Goal: Task Accomplishment & Management: Use online tool/utility

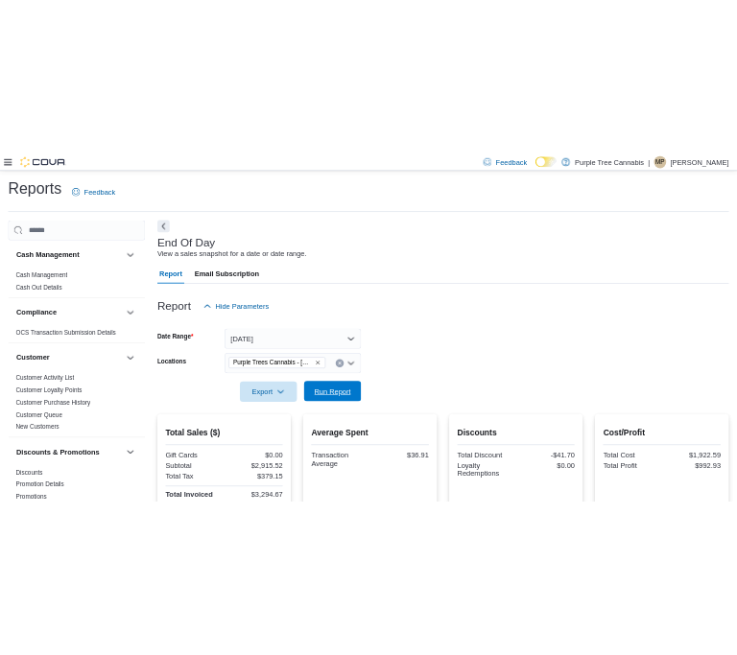
scroll to position [15, 0]
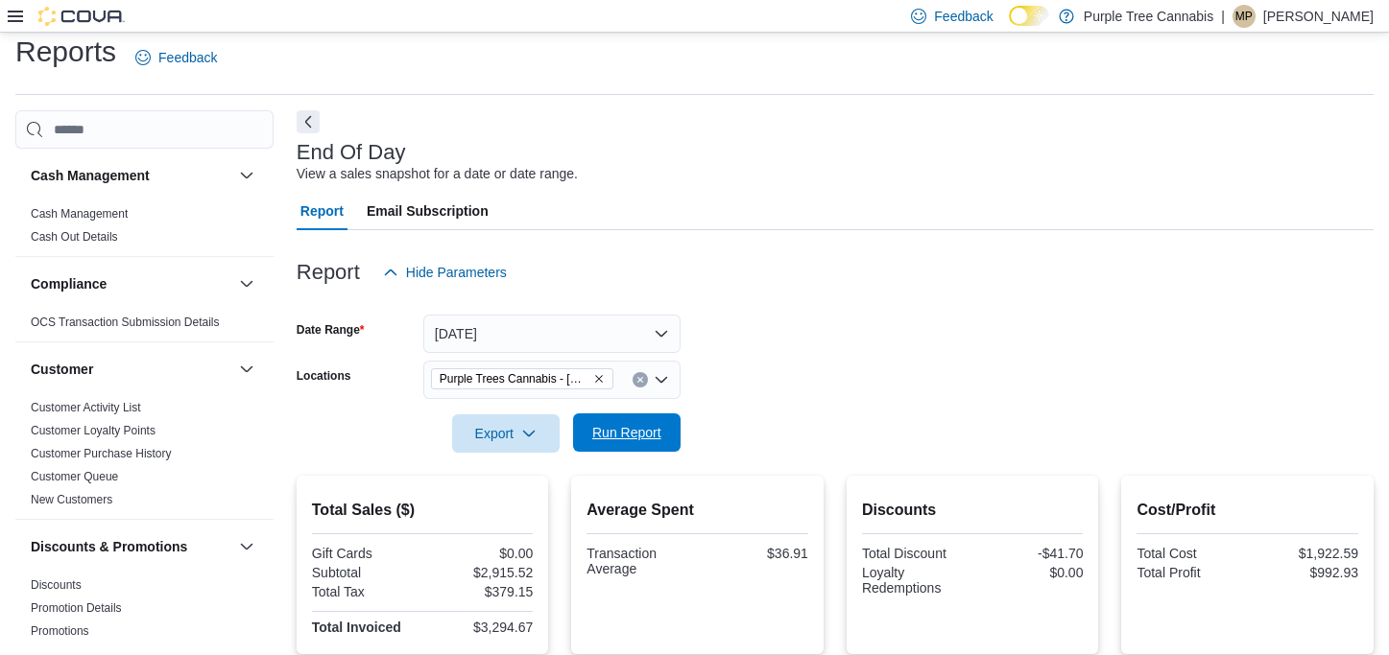
click at [606, 437] on span "Run Report" at bounding box center [626, 432] width 69 height 19
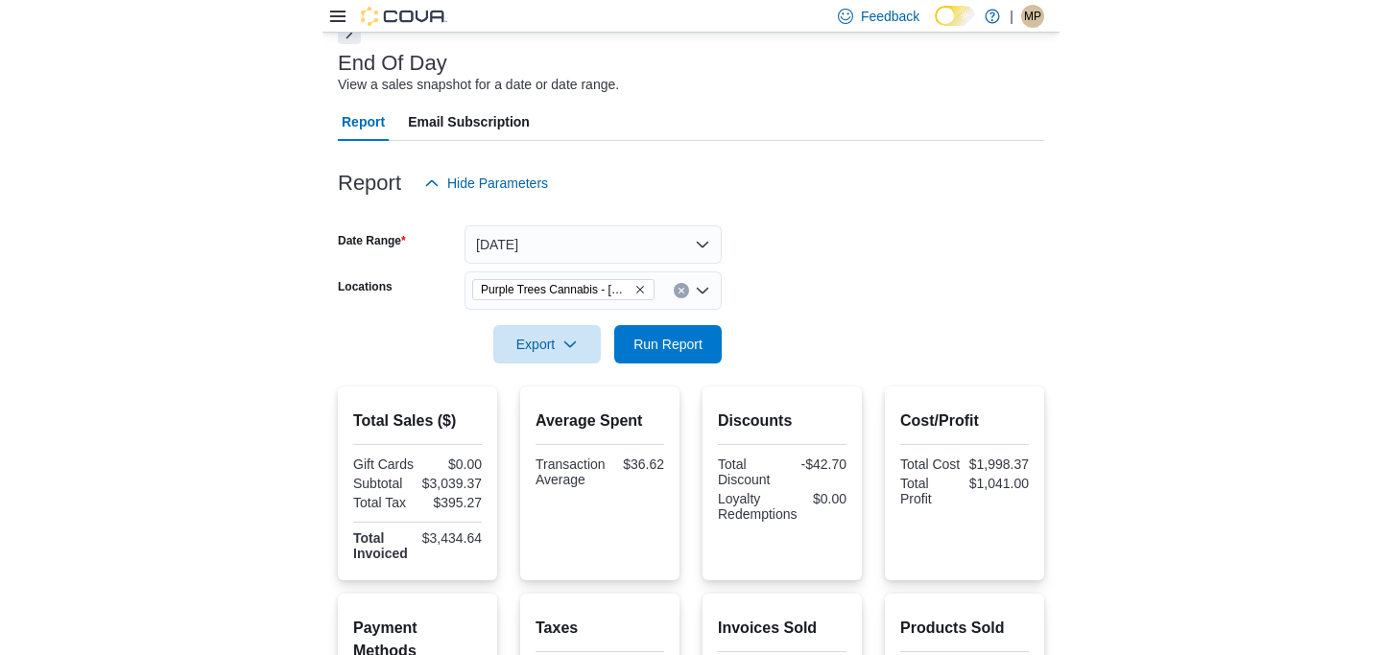
scroll to position [197, 0]
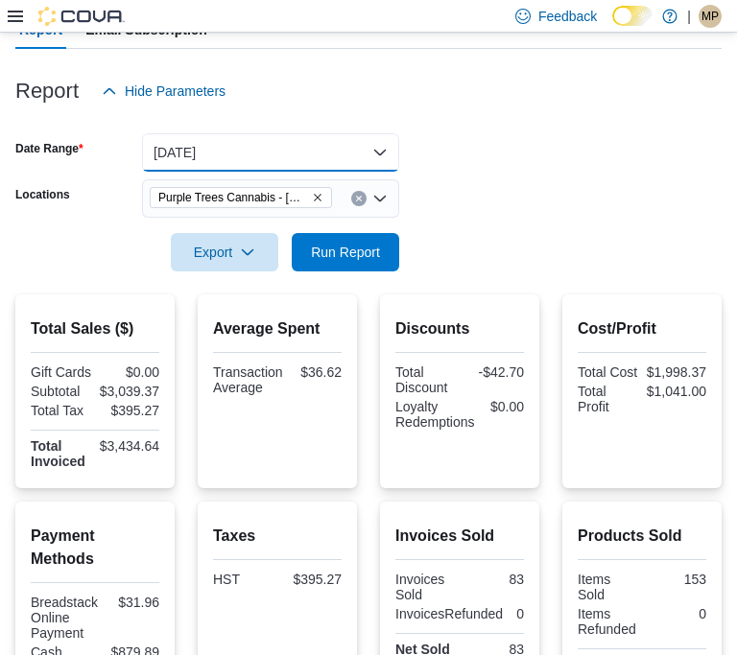
click at [235, 157] on button "[DATE]" at bounding box center [270, 152] width 257 height 38
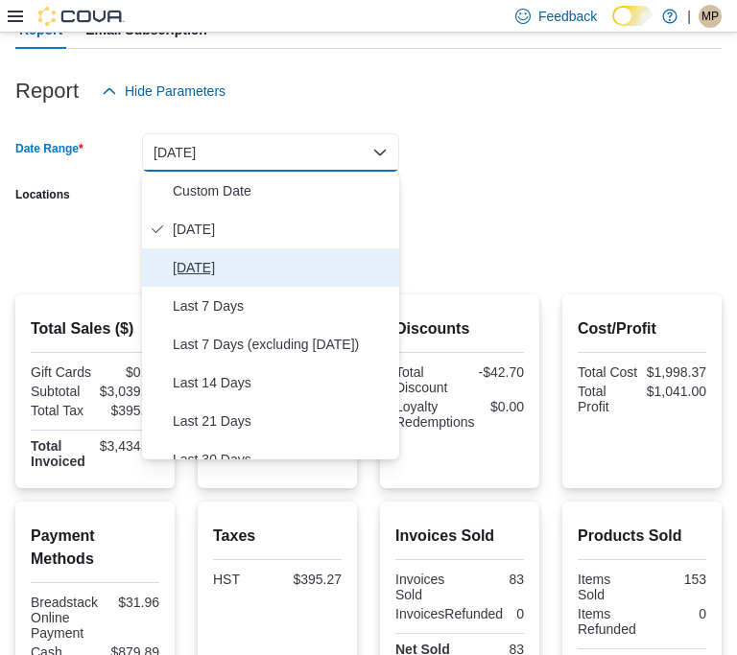
click at [200, 278] on span "[DATE]" at bounding box center [282, 267] width 219 height 23
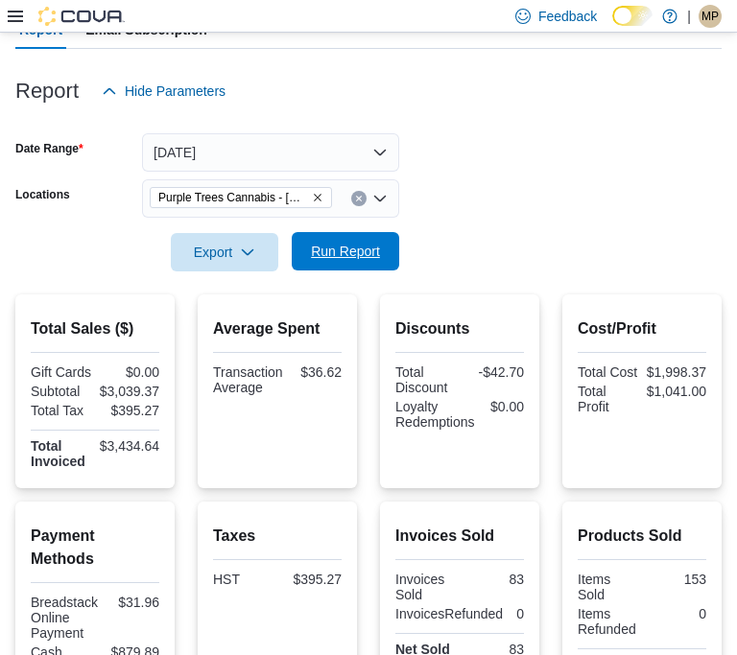
click at [344, 254] on span "Run Report" at bounding box center [345, 251] width 69 height 19
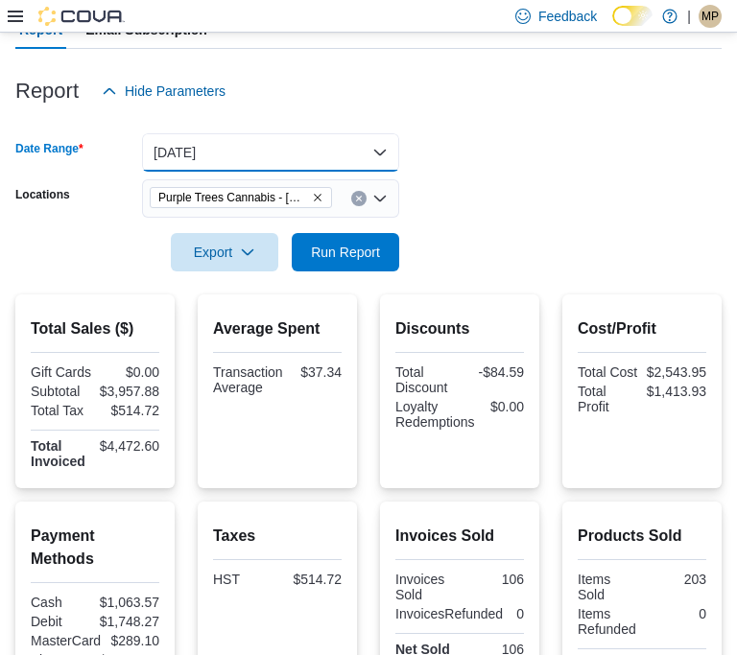
click at [249, 152] on button "[DATE]" at bounding box center [270, 152] width 257 height 38
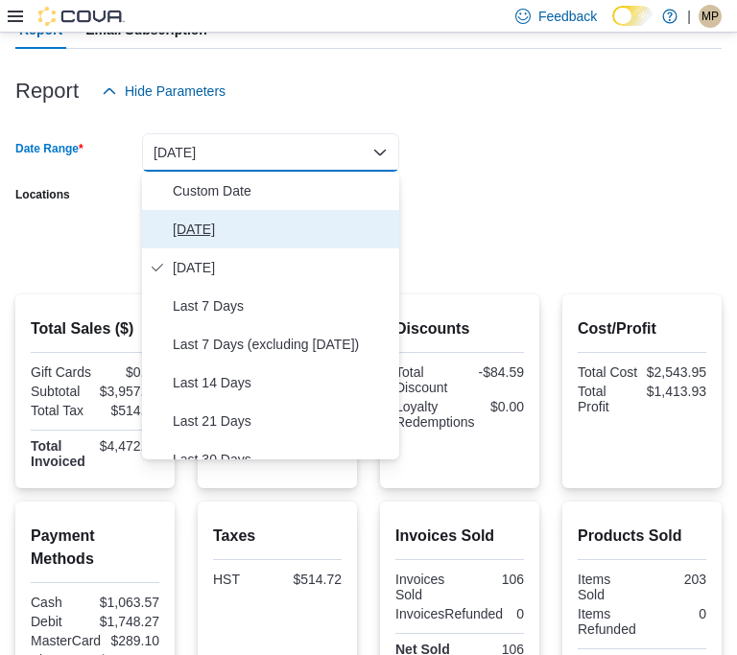
click at [190, 229] on span "[DATE]" at bounding box center [282, 229] width 219 height 23
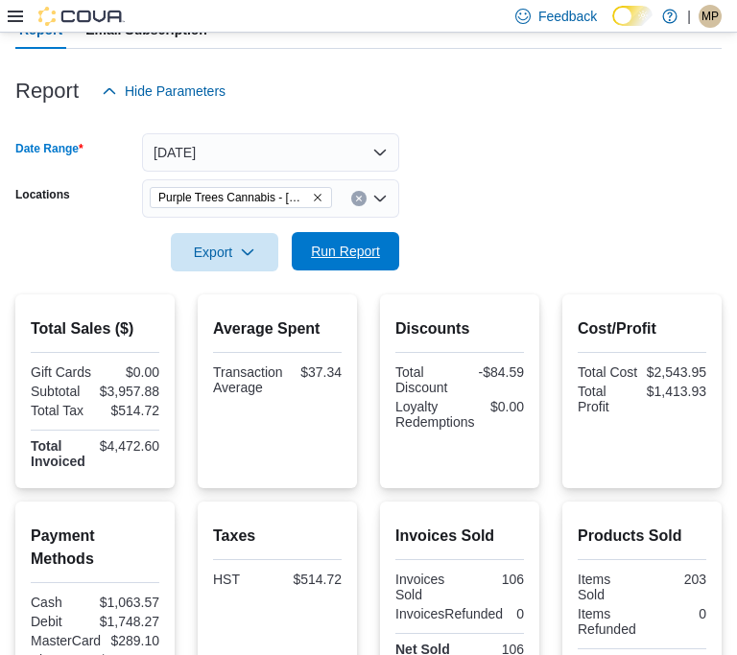
click at [357, 263] on span "Run Report" at bounding box center [345, 251] width 84 height 38
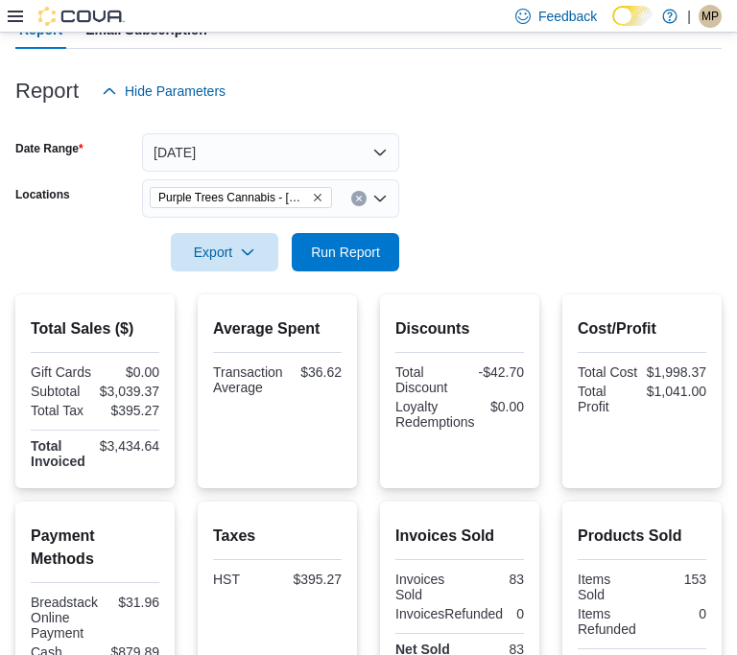
click at [731, 644] on div "Reports Feedback End Of Day View a sales snapshot for a date or date range. Rep…" at bounding box center [368, 419] width 737 height 1166
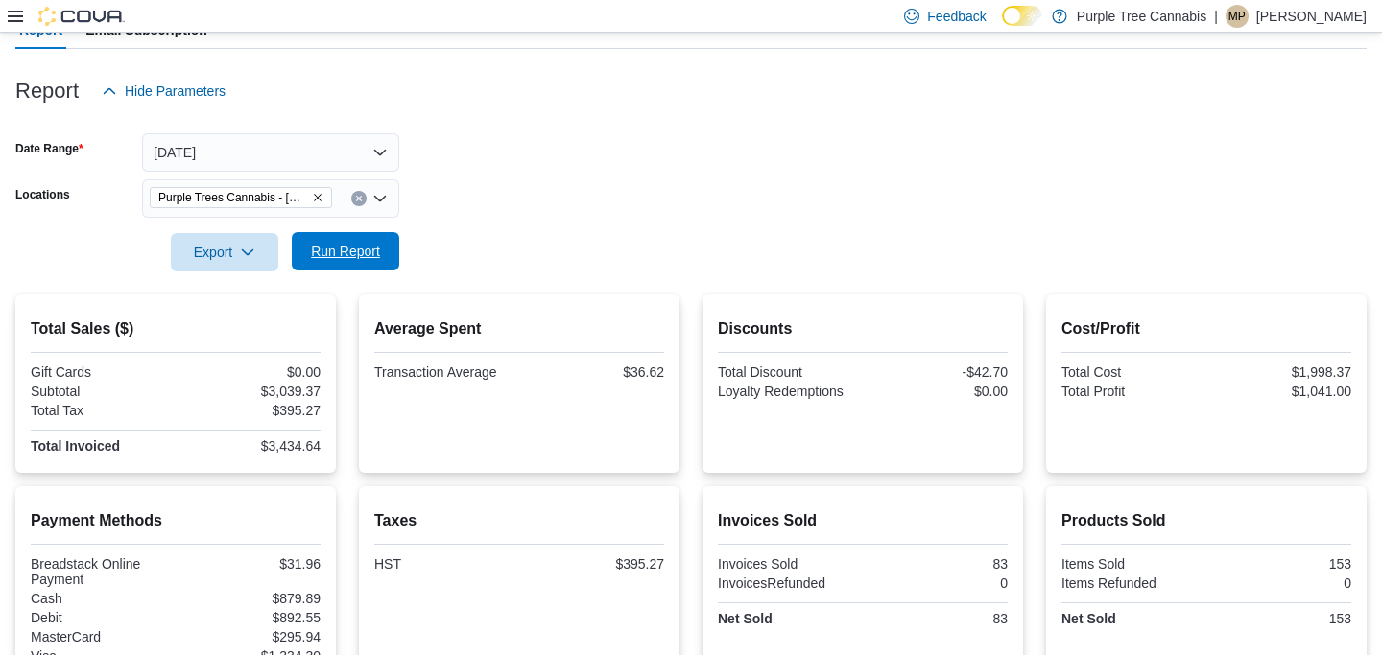
click at [348, 263] on span "Run Report" at bounding box center [345, 251] width 84 height 38
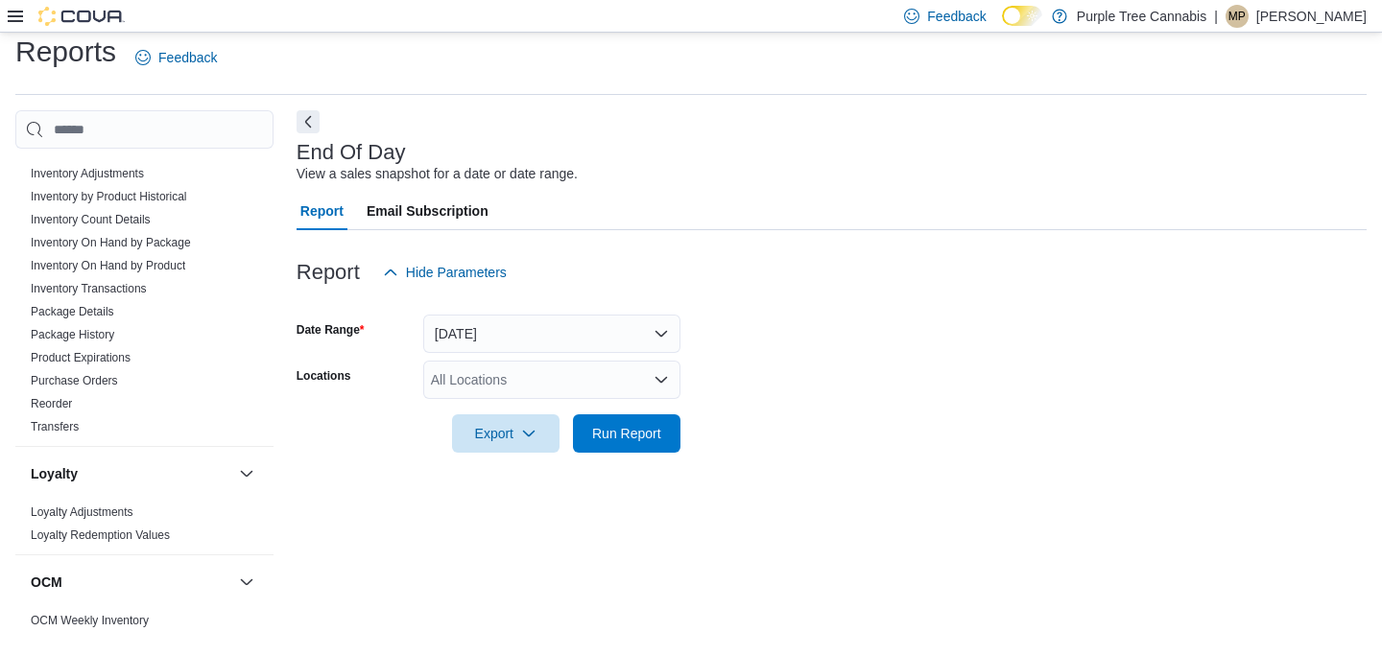
scroll to position [643, 0]
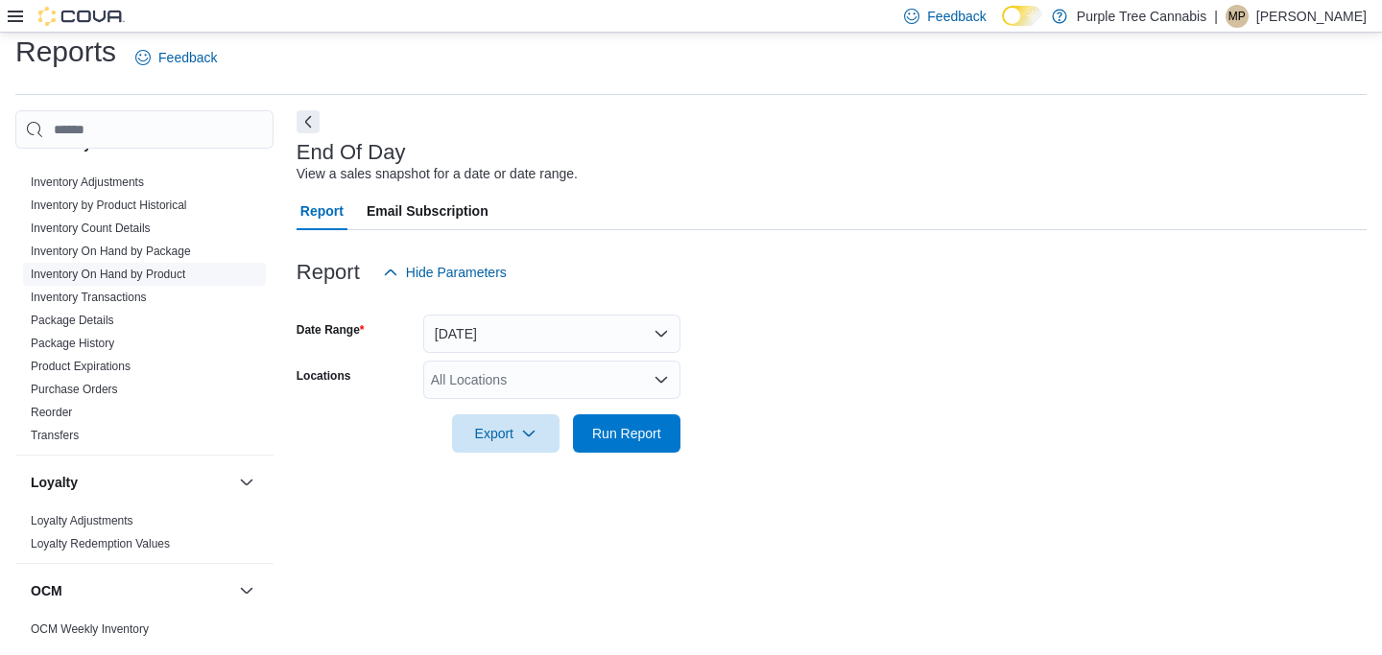
click at [142, 268] on link "Inventory On Hand by Product" at bounding box center [108, 274] width 154 height 13
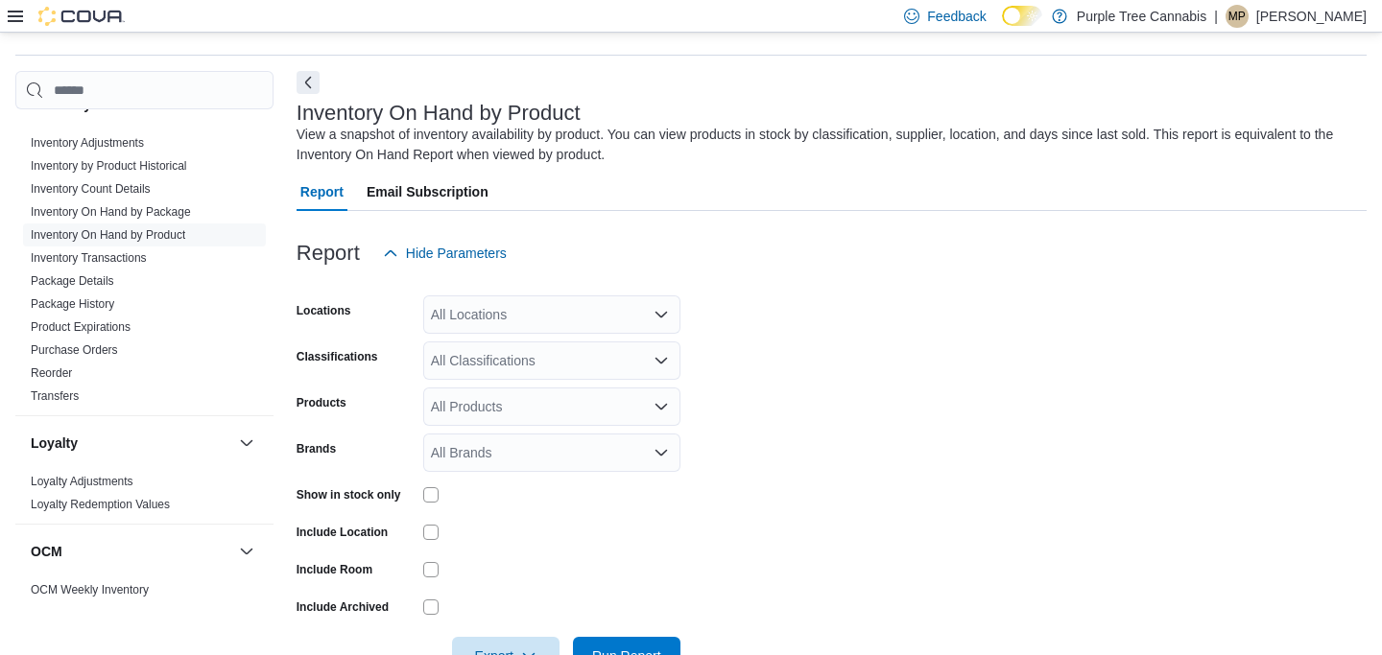
scroll to position [64, 0]
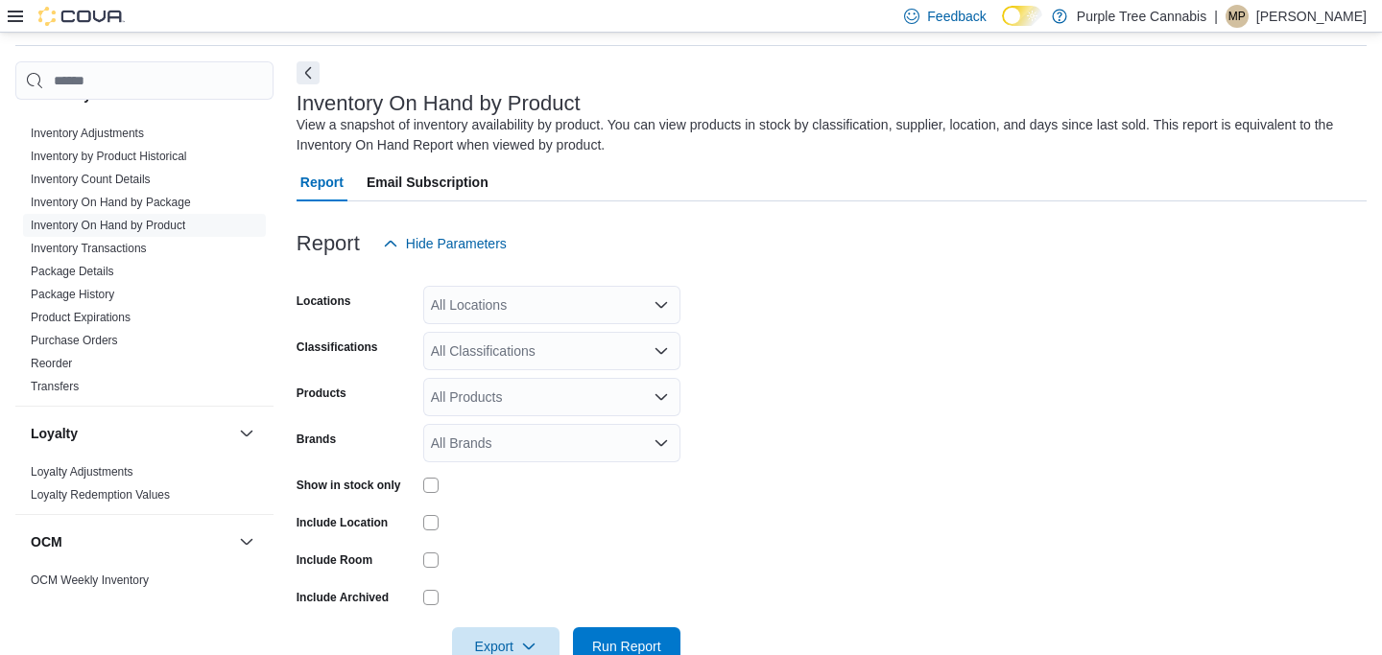
click at [584, 282] on div at bounding box center [832, 274] width 1070 height 23
click at [570, 299] on div "All Locations" at bounding box center [551, 305] width 257 height 38
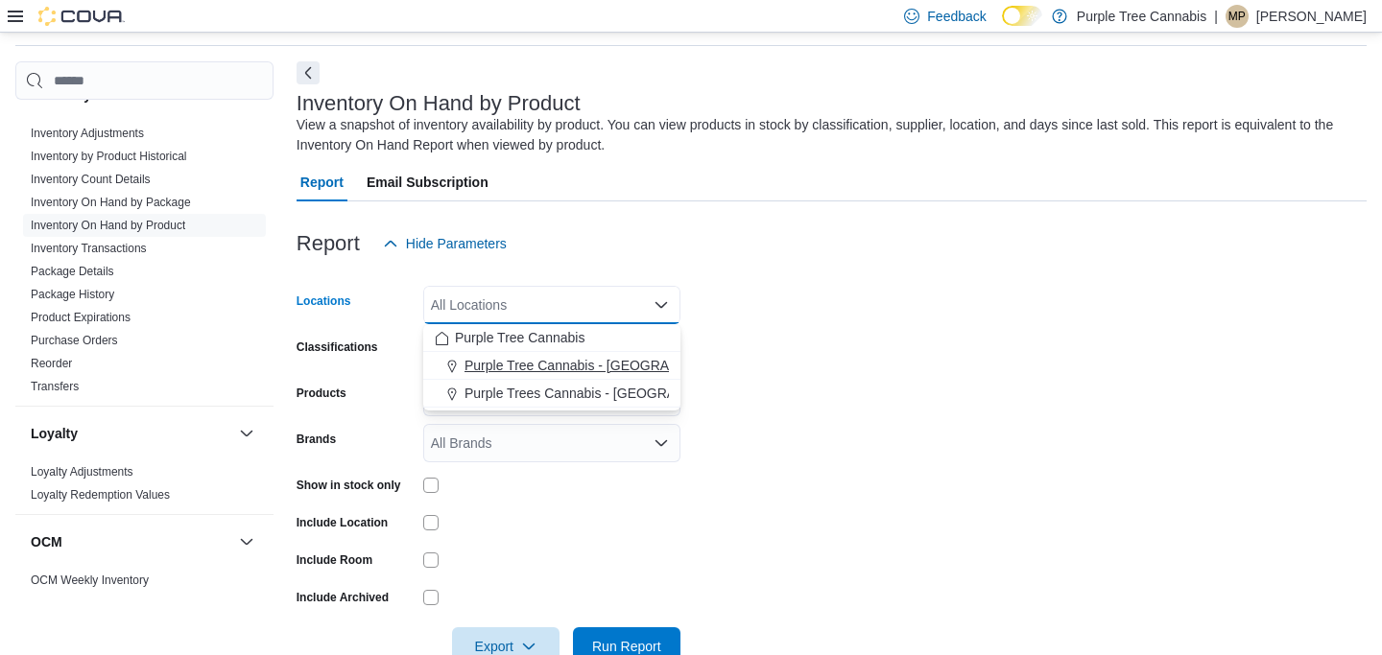
click at [549, 360] on span "Purple Tree Cannabis - [GEOGRAPHIC_DATA]" at bounding box center [605, 365] width 282 height 19
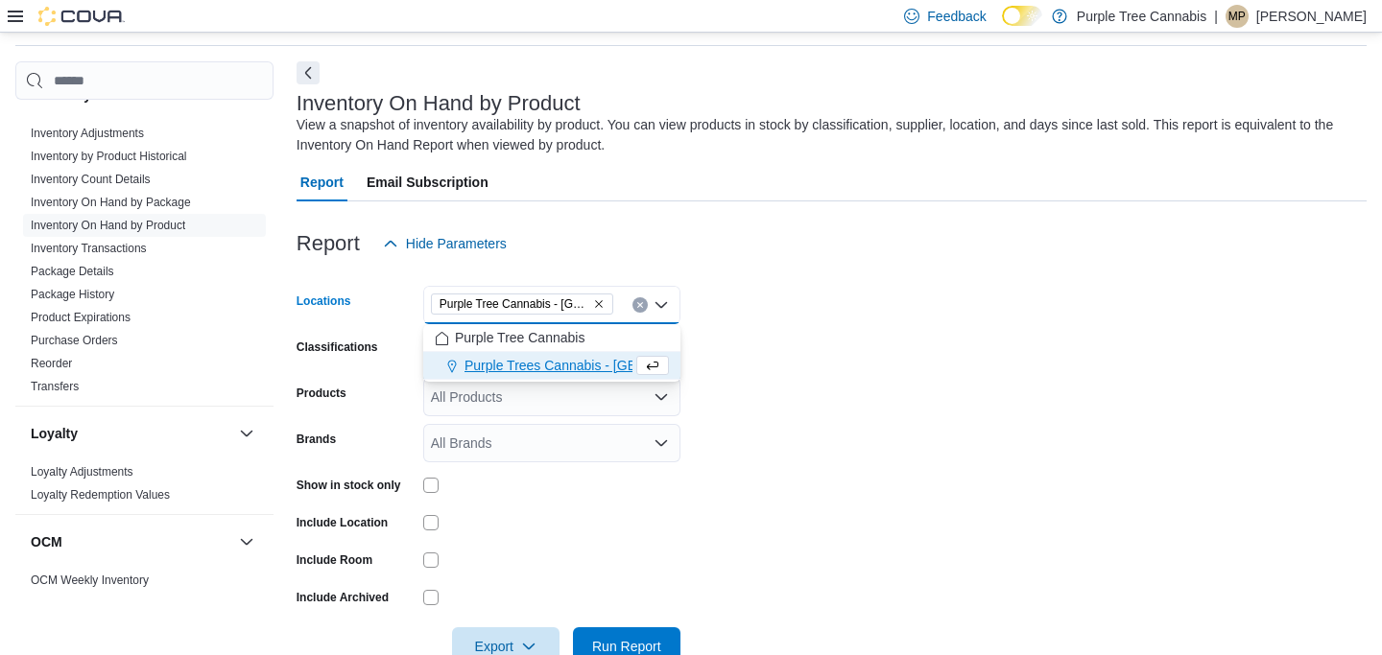
click at [838, 427] on form "Locations Purple Tree Cannabis - [GEOGRAPHIC_DATA] Combo box. Selected. Purple …" at bounding box center [832, 464] width 1070 height 403
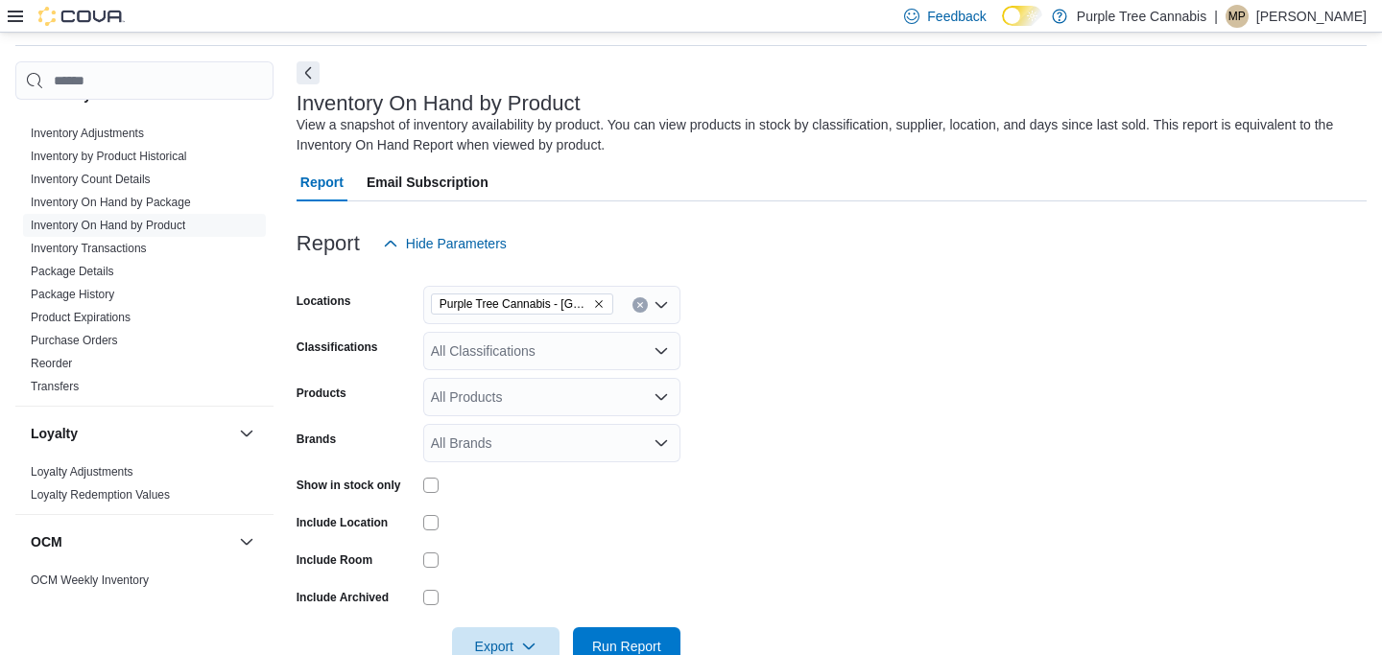
scroll to position [113, 0]
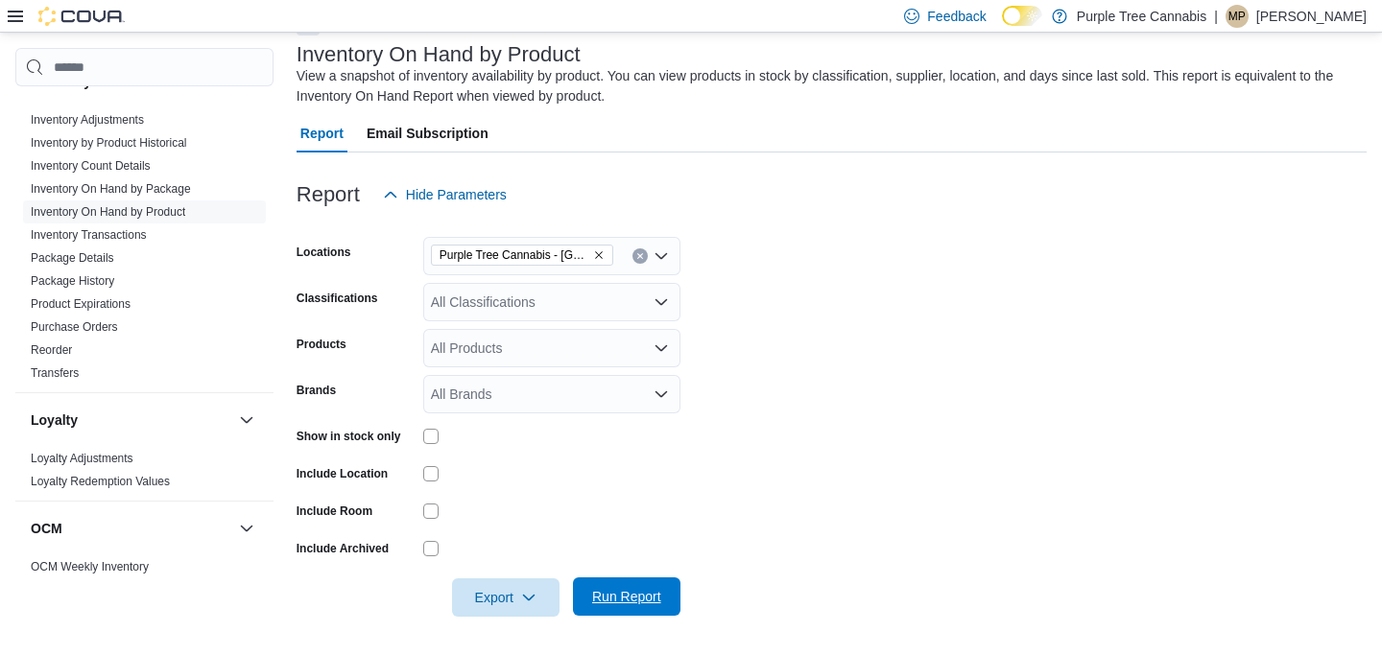
click at [628, 579] on div "Export Run Report" at bounding box center [489, 598] width 384 height 38
click at [612, 599] on span "Run Report" at bounding box center [626, 596] width 69 height 19
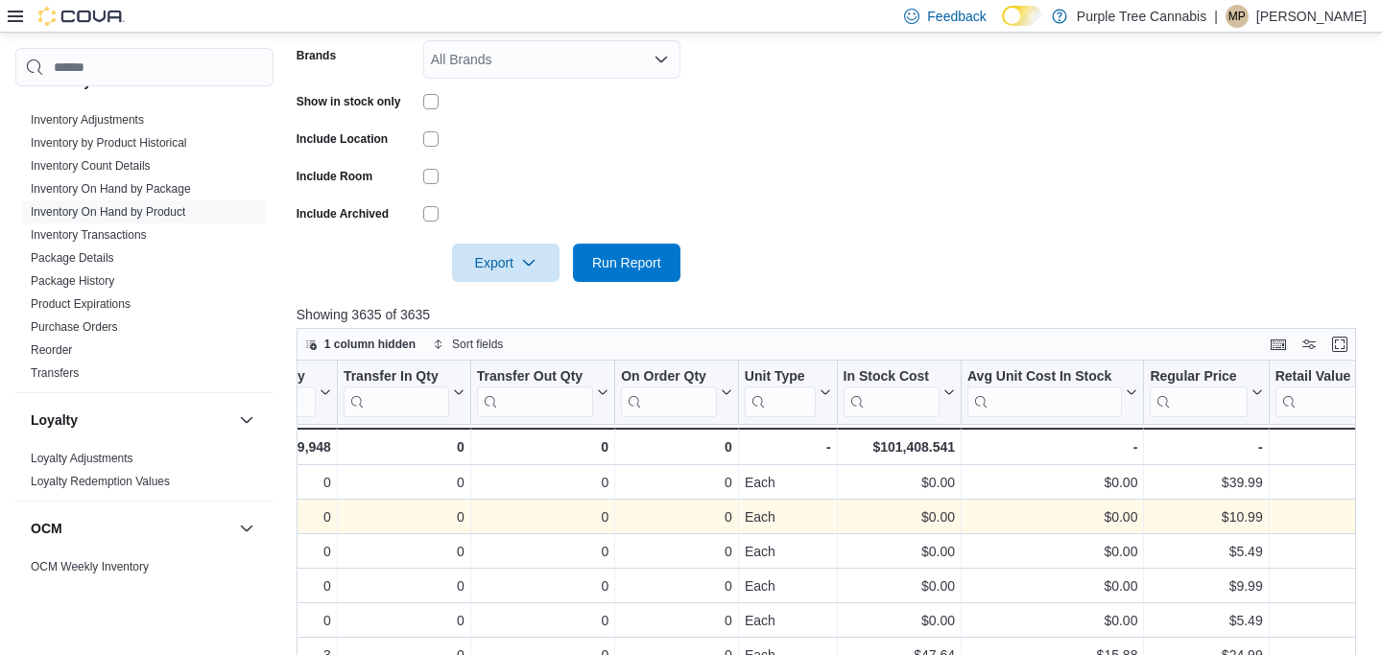
scroll to position [0, 687]
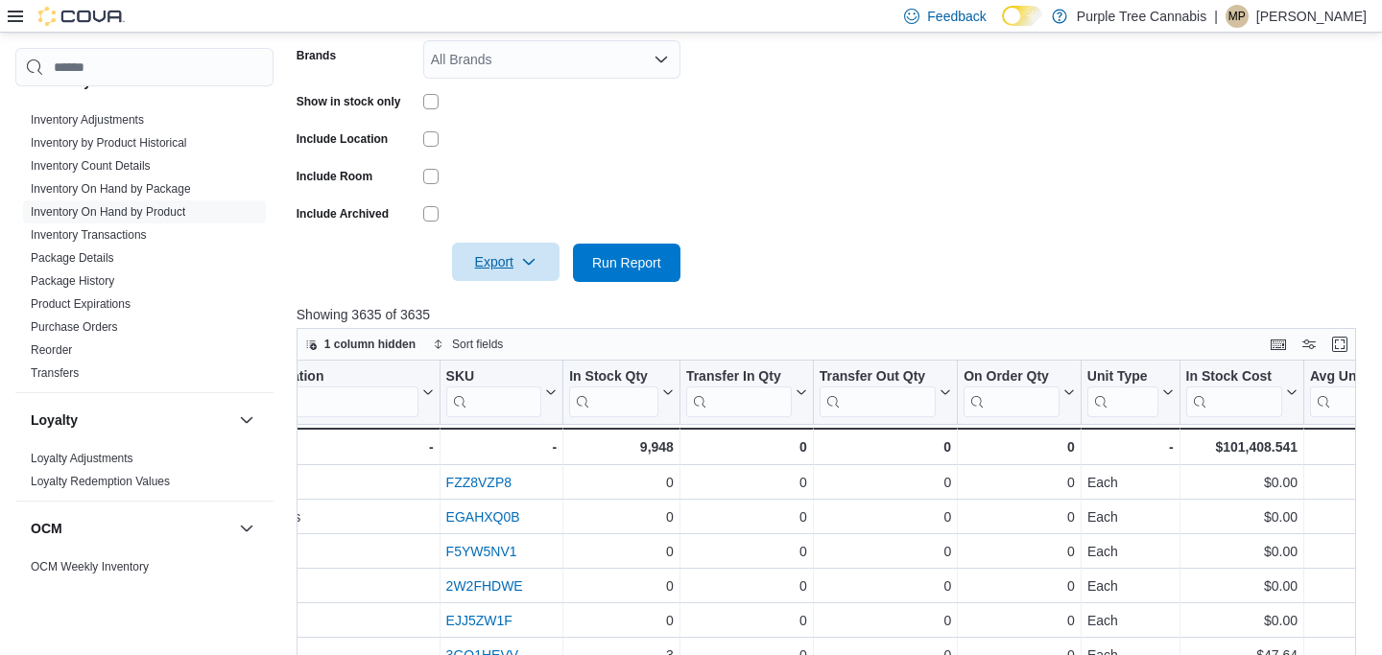
click at [488, 246] on span "Export" at bounding box center [505, 262] width 84 height 38
click at [518, 297] on span "Export to Excel" at bounding box center [506, 301] width 86 height 15
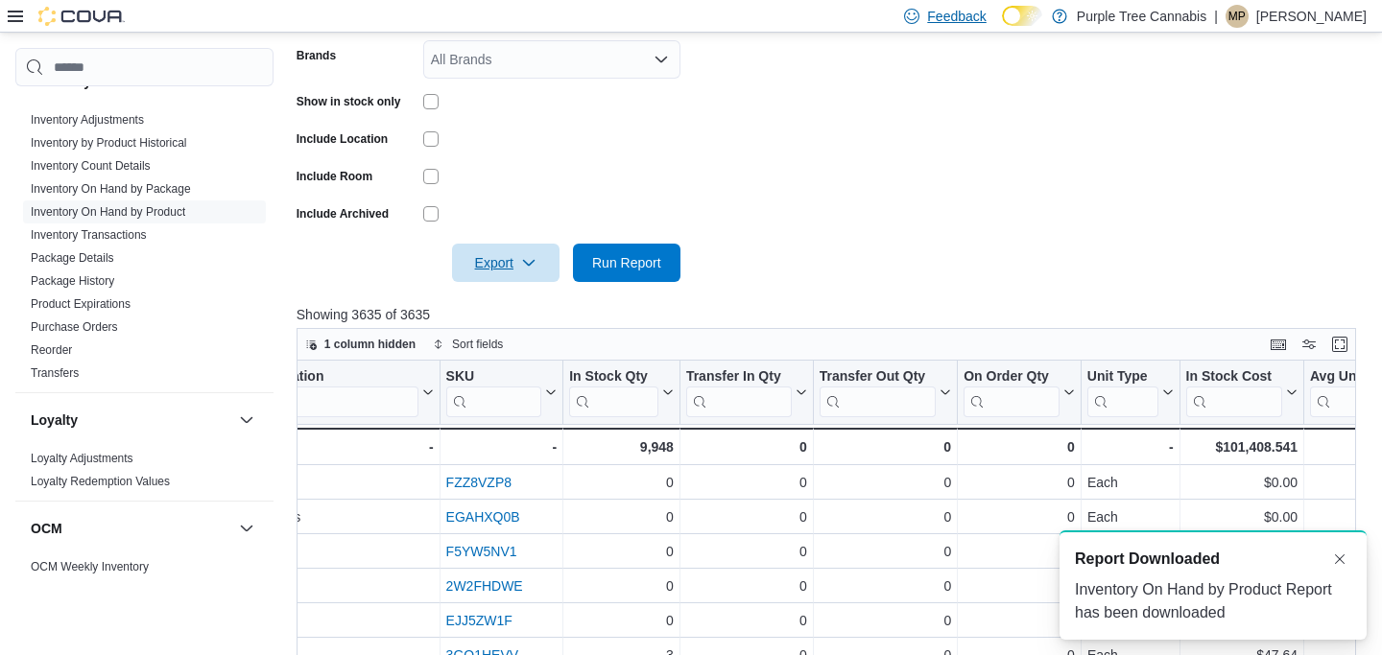
scroll to position [0, 0]
